Goal: Download file/media

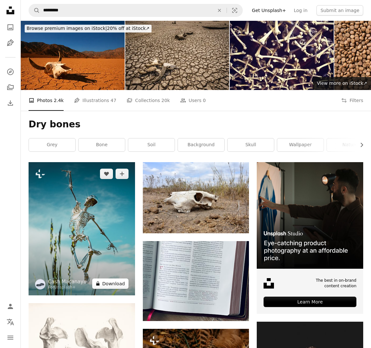
scroll to position [5, 0]
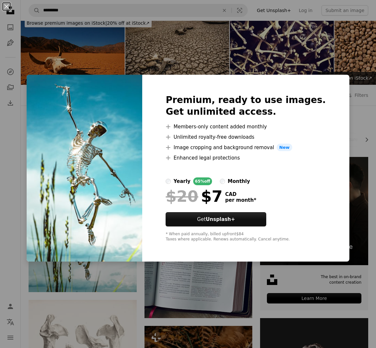
click at [310, 239] on div "* When paid annually, billed upfront $84 Taxes where applicable. Renews automat…" at bounding box center [246, 237] width 160 height 10
click at [142, 252] on img at bounding box center [85, 168] width 116 height 187
drag, startPoint x: 46, startPoint y: 71, endPoint x: 47, endPoint y: 75, distance: 4.5
click at [46, 73] on div "An X shape Premium, ready to use images. Get unlimited access. A plus sign Memb…" at bounding box center [188, 174] width 376 height 348
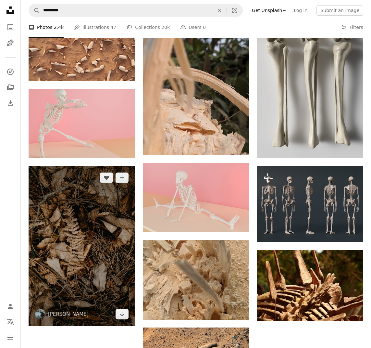
scroll to position [427, 0]
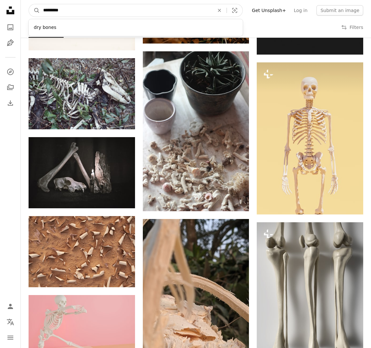
drag, startPoint x: 70, startPoint y: 13, endPoint x: 40, endPoint y: 12, distance: 29.6
click at [40, 11] on input "*********" at bounding box center [126, 10] width 173 height 12
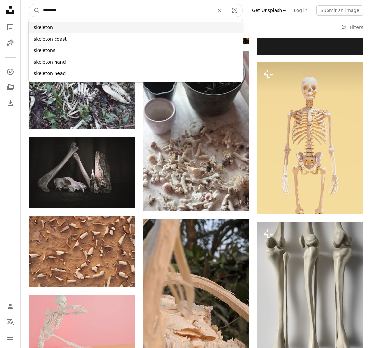
type input "********"
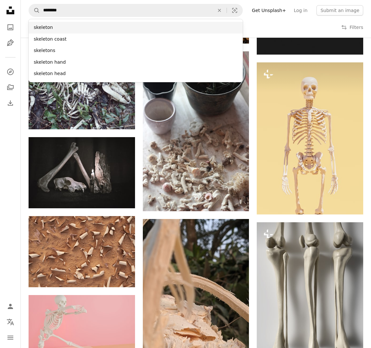
click at [51, 28] on div "skeleton" at bounding box center [136, 28] width 215 height 12
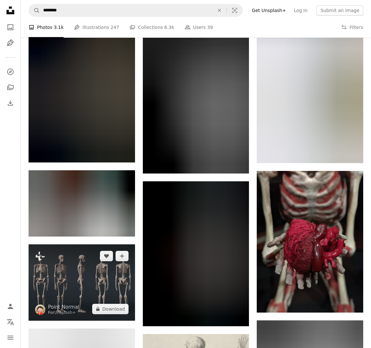
scroll to position [460, 0]
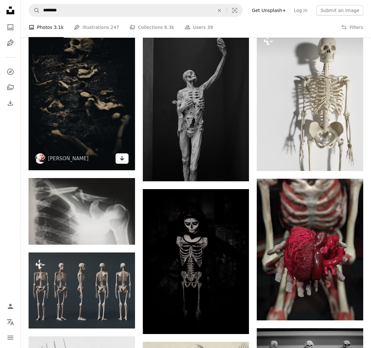
click at [123, 162] on icon "Arrow pointing down" at bounding box center [122, 158] width 5 height 8
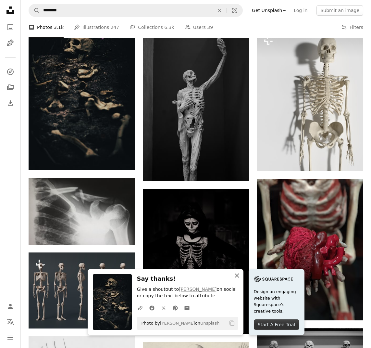
click at [237, 277] on icon "An X shape" at bounding box center [237, 276] width 8 height 8
